Goal: Use online tool/utility: Utilize a website feature to perform a specific function

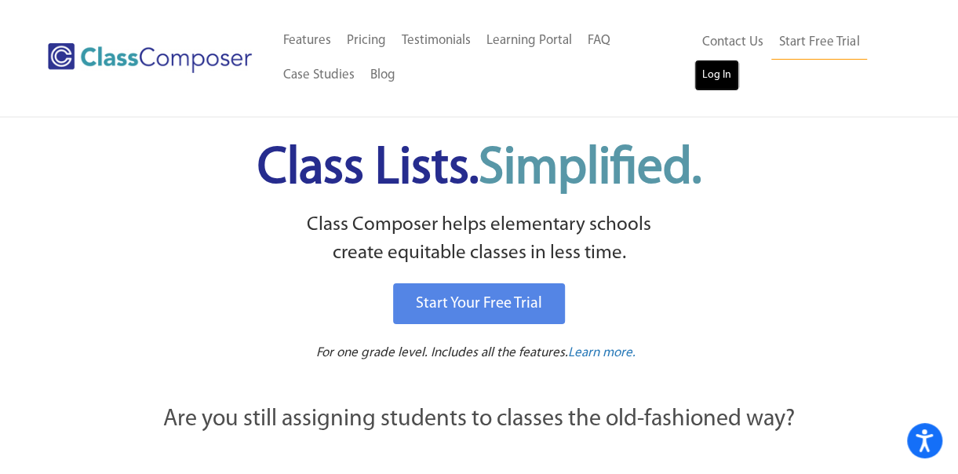
click at [708, 75] on link "Log In" at bounding box center [716, 75] width 45 height 31
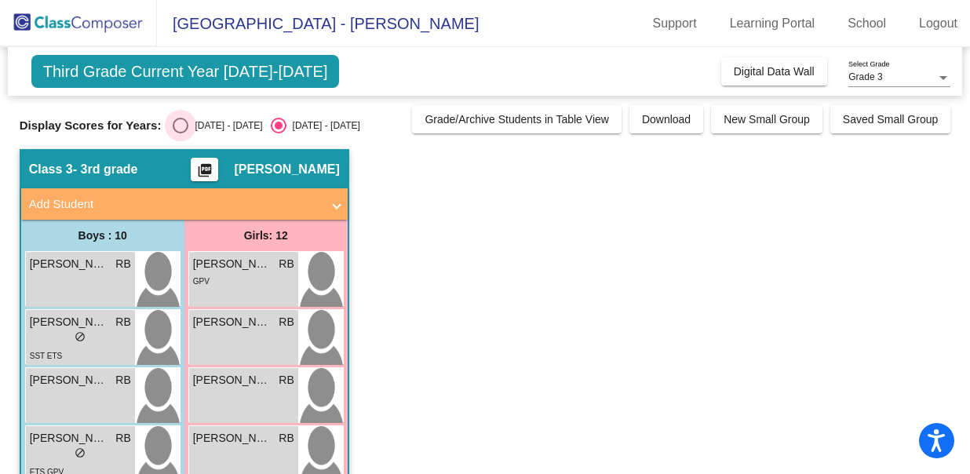
click at [180, 126] on div "Select an option" at bounding box center [181, 126] width 16 height 16
click at [180, 133] on input "2024 - 2025" at bounding box center [180, 133] width 1 height 1
radio input "true"
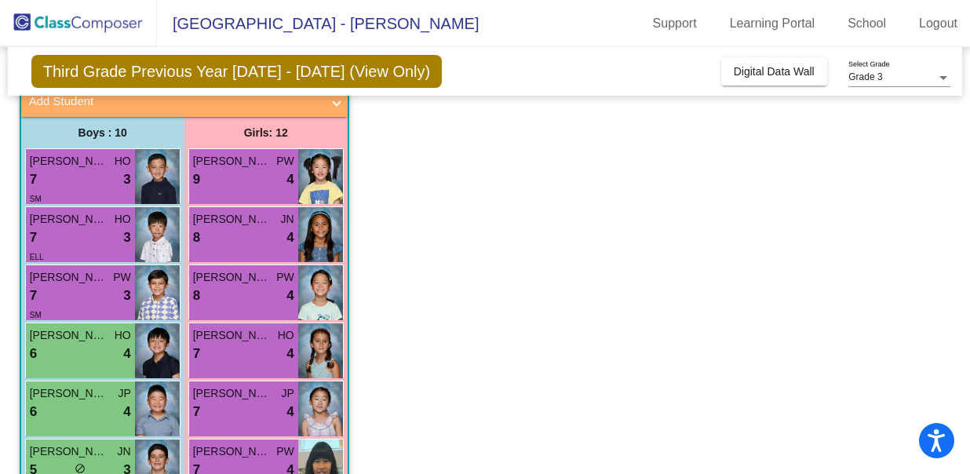
scroll to position [133, 0]
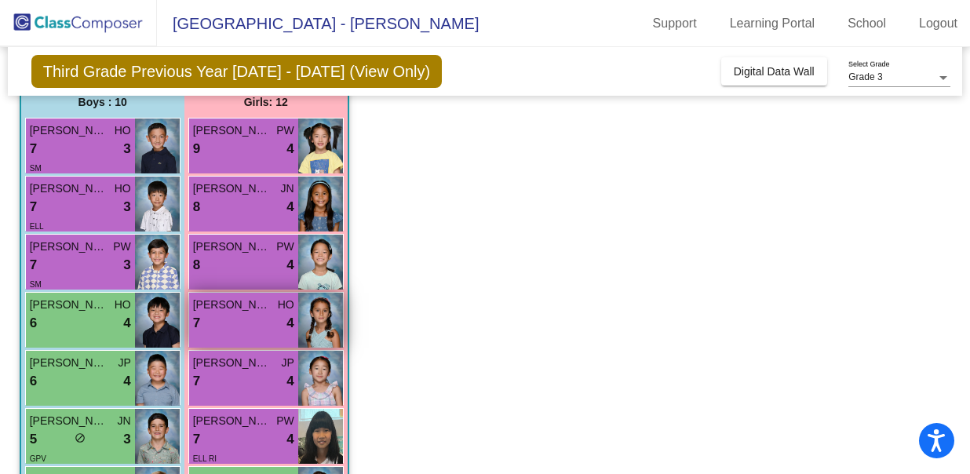
click at [241, 329] on div "7 lock do_not_disturb_alt 4" at bounding box center [243, 323] width 101 height 20
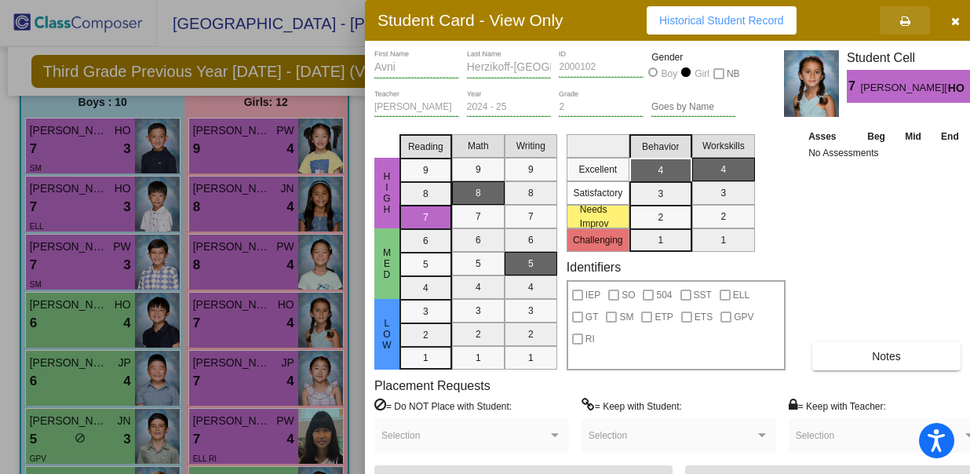
click at [901, 15] on span at bounding box center [905, 20] width 10 height 13
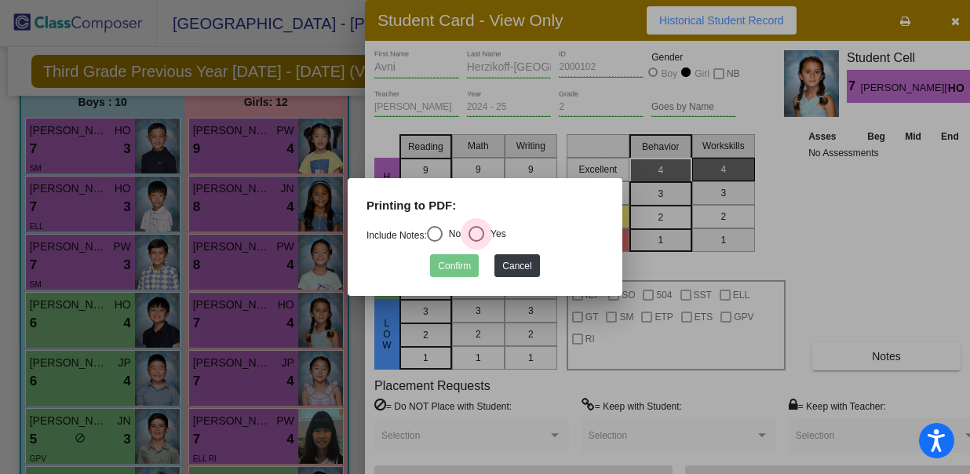
click at [483, 230] on div "Select an option" at bounding box center [476, 234] width 16 height 16
click at [476, 242] on input "Yes" at bounding box center [475, 242] width 1 height 1
radio input "true"
click at [464, 260] on button "Confirm" at bounding box center [454, 265] width 49 height 23
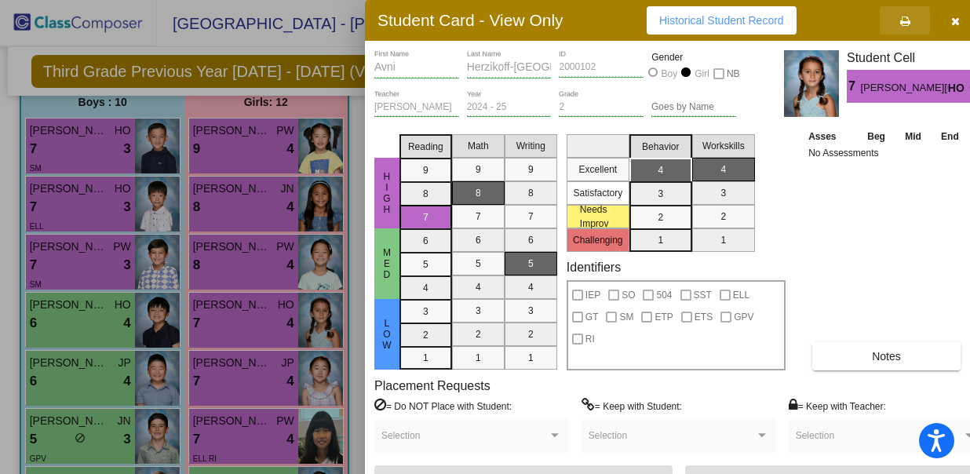
click at [901, 16] on icon at bounding box center [905, 21] width 10 height 11
